Goal: Use online tool/utility: Utilize a website feature to perform a specific function

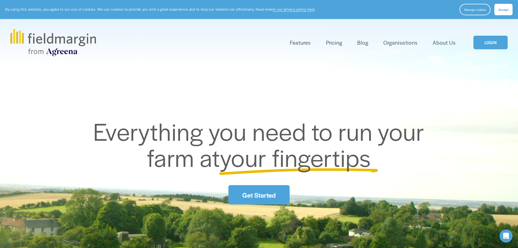
click at [501, 8] on span "Accept" at bounding box center [504, 9] width 10 height 4
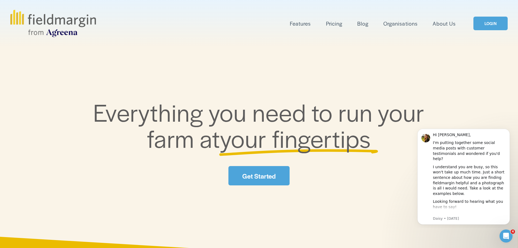
click at [490, 24] on link "LOGIN" at bounding box center [491, 24] width 34 height 14
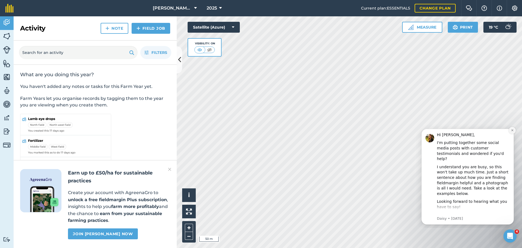
click at [512, 127] on button "Dismiss notification" at bounding box center [512, 130] width 7 height 7
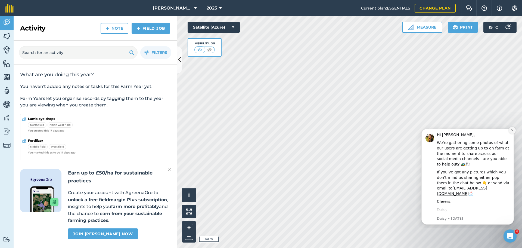
click at [511, 131] on icon "Dismiss notification" at bounding box center [512, 130] width 3 height 3
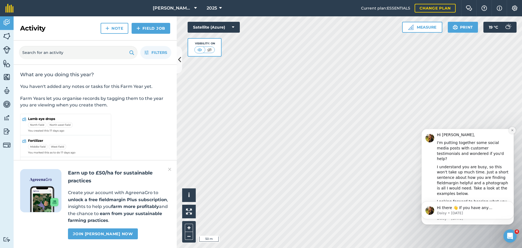
click at [511, 131] on icon "Dismiss notification" at bounding box center [512, 130] width 3 height 3
click at [512, 130] on icon "Dismiss notification" at bounding box center [512, 130] width 2 height 2
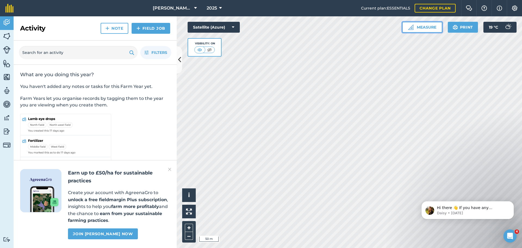
click at [425, 29] on button "Measure" at bounding box center [422, 27] width 40 height 11
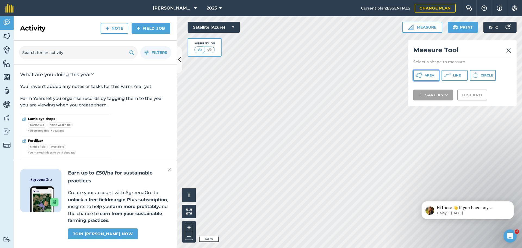
click at [422, 78] on icon at bounding box center [419, 75] width 7 height 7
drag, startPoint x: 457, startPoint y: 47, endPoint x: 430, endPoint y: 43, distance: 27.2
click at [430, 43] on div "Measure Tool Select a shape to measure Area Line Circle Save as Discard" at bounding box center [462, 73] width 109 height 66
drag, startPoint x: 485, startPoint y: 53, endPoint x: 472, endPoint y: 61, distance: 15.3
click at [472, 61] on div "Measure Tool Select a shape to measure Area Line Circle Save as Discard" at bounding box center [462, 73] width 109 height 66
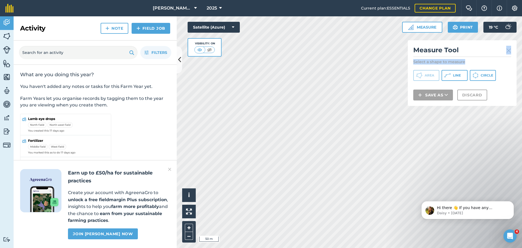
click at [475, 58] on div "Measure Tool Select a shape to measure Area Line Circle Save as Discard" at bounding box center [462, 73] width 109 height 66
click at [507, 50] on img at bounding box center [508, 50] width 5 height 7
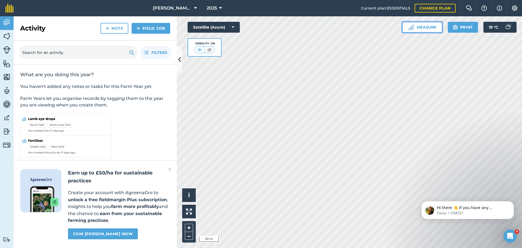
click at [413, 29] on img at bounding box center [410, 26] width 5 height 5
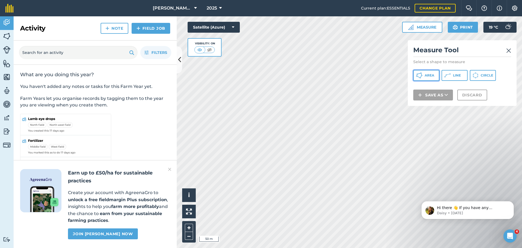
click at [426, 76] on span "Area" at bounding box center [430, 75] width 10 height 4
